Goal: Use online tool/utility: Utilize a website feature to perform a specific function

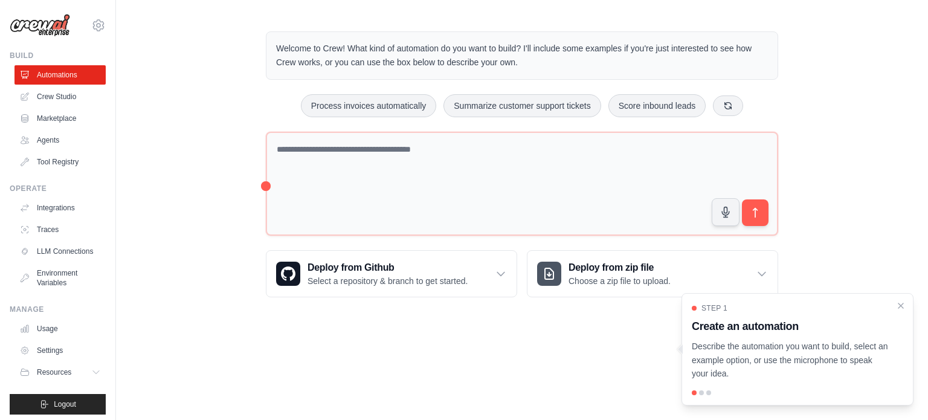
click at [68, 107] on ul "Automations Crew Studio Marketplace Agents Tool Registry" at bounding box center [60, 118] width 91 height 106
click at [67, 103] on link "Crew Studio" at bounding box center [61, 96] width 91 height 19
click at [826, 328] on h3 "Create an automation" at bounding box center [790, 326] width 197 height 17
drag, startPoint x: 903, startPoint y: 303, endPoint x: 889, endPoint y: 291, distance: 18.0
click at [901, 302] on icon "Close walkthrough" at bounding box center [901, 306] width 10 height 10
